Goal: Task Accomplishment & Management: Complete application form

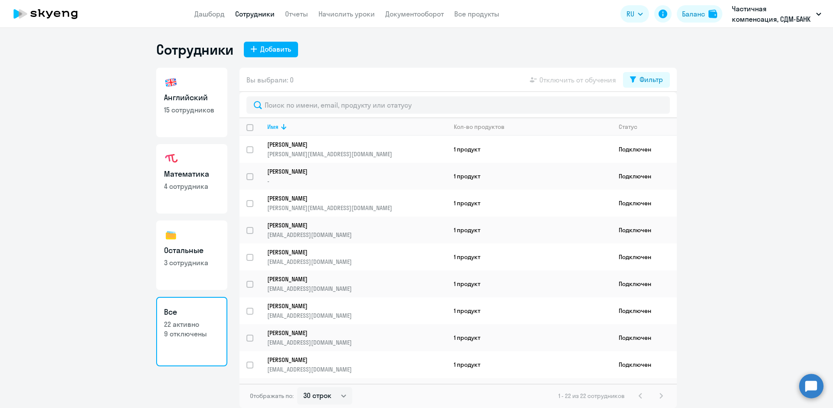
select select "30"
click at [276, 45] on div "Добавить" at bounding box center [275, 49] width 31 height 10
select select "english_adult_not_native_speaker"
select select "3"
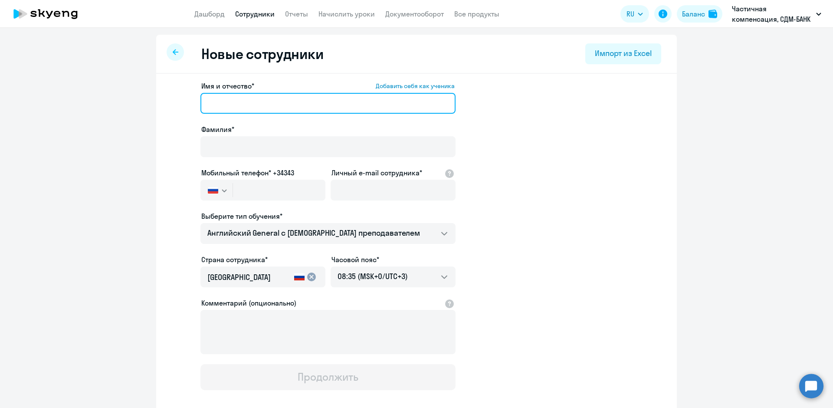
click at [231, 99] on input "Имя и отчество* Добавить себя как ученика" at bounding box center [327, 103] width 255 height 21
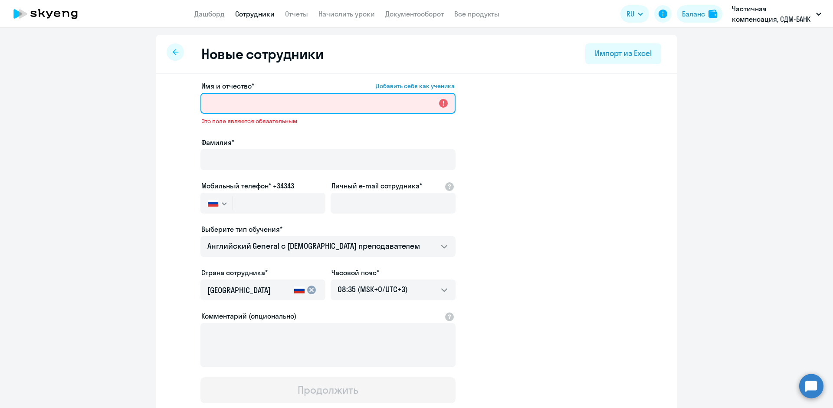
click at [223, 99] on input "Имя и отчество* Добавить себя как ученика" at bounding box center [327, 103] width 255 height 21
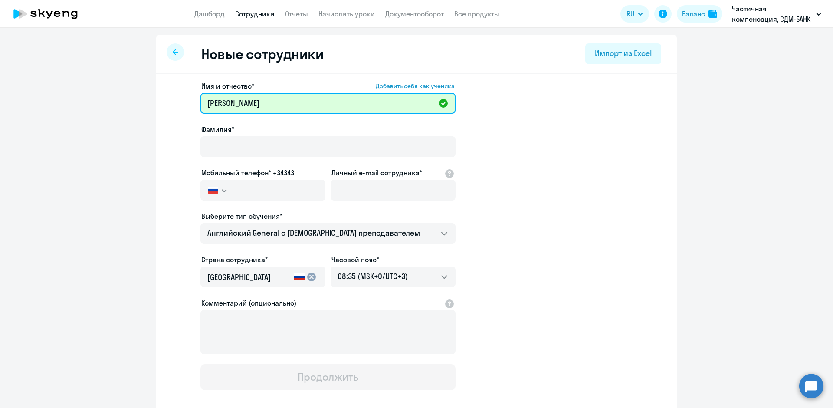
type input "[PERSON_NAME]"
click at [619, 157] on app-new-student-form "Имя и отчество* Добавить себя как ученика [PERSON_NAME]* Мобильный телефон* +34…" at bounding box center [416, 235] width 493 height 309
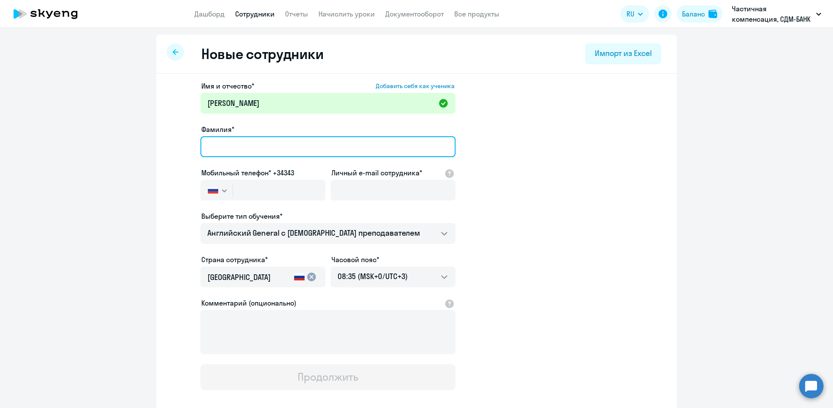
click at [236, 146] on input "Фамилия*" at bounding box center [327, 146] width 255 height 21
type input "[PERSON_NAME]"
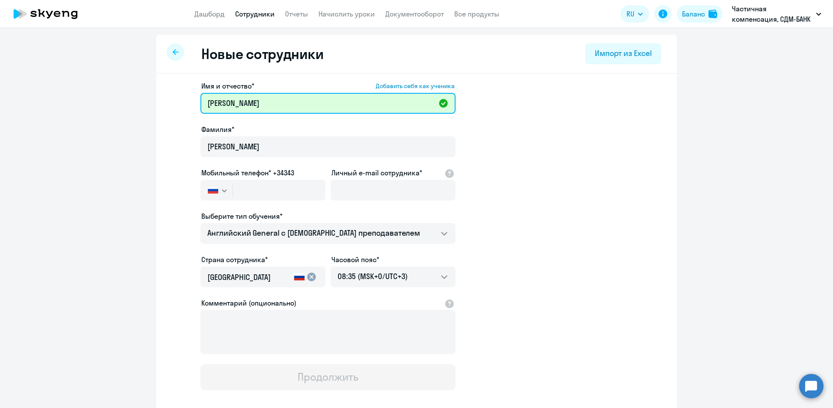
click at [242, 106] on input "[PERSON_NAME]" at bounding box center [327, 103] width 255 height 21
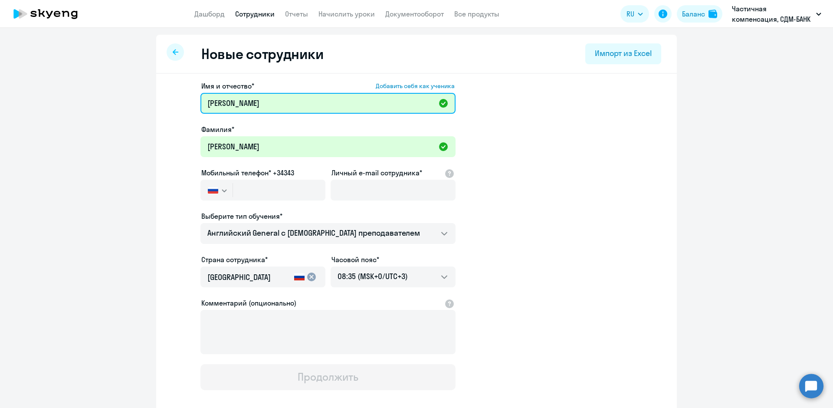
type input "[PERSON_NAME]"
click at [526, 215] on app-new-student-form "Имя и отчество* Добавить себя как ученика [PERSON_NAME]* [PERSON_NAME] Мобильны…" at bounding box center [416, 235] width 493 height 309
